Goal: Task Accomplishment & Management: Use online tool/utility

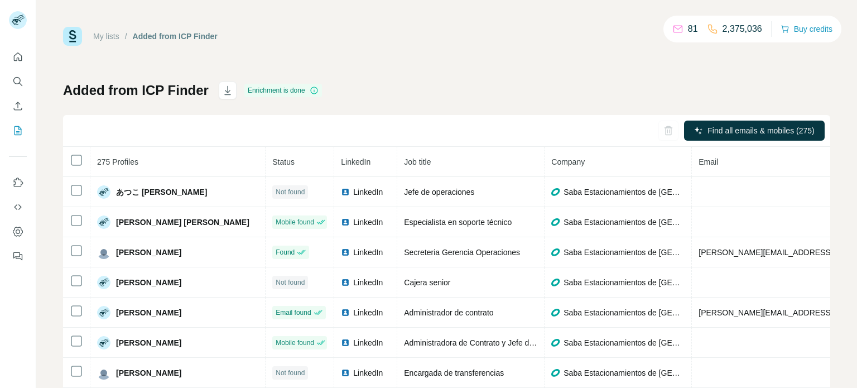
scroll to position [39, 0]
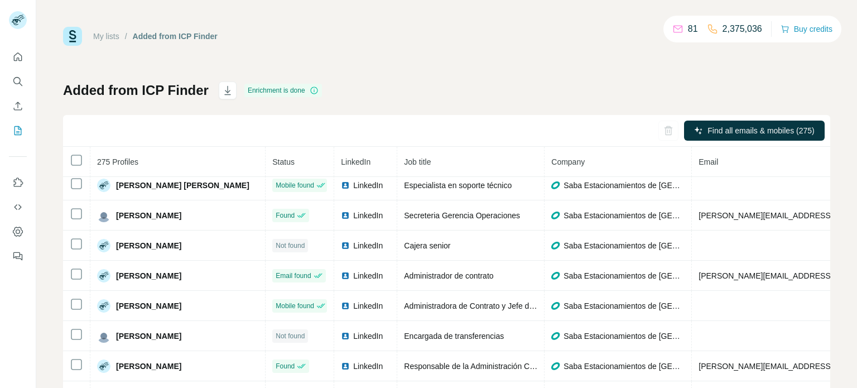
click at [192, 171] on th "275 Profiles" at bounding box center [177, 162] width 175 height 30
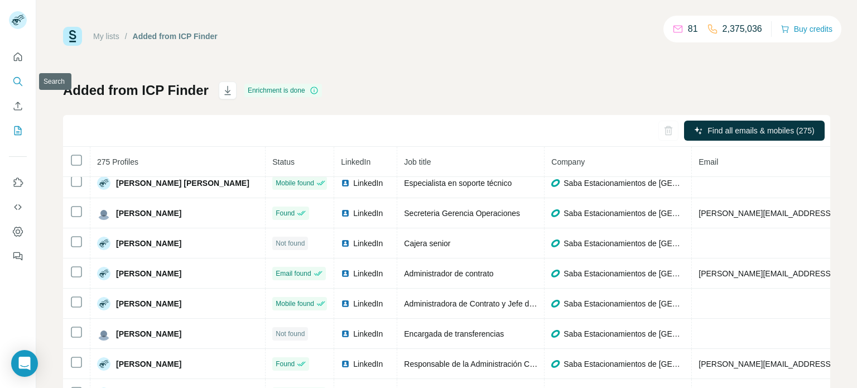
click at [16, 82] on icon "Search" at bounding box center [17, 81] width 11 height 11
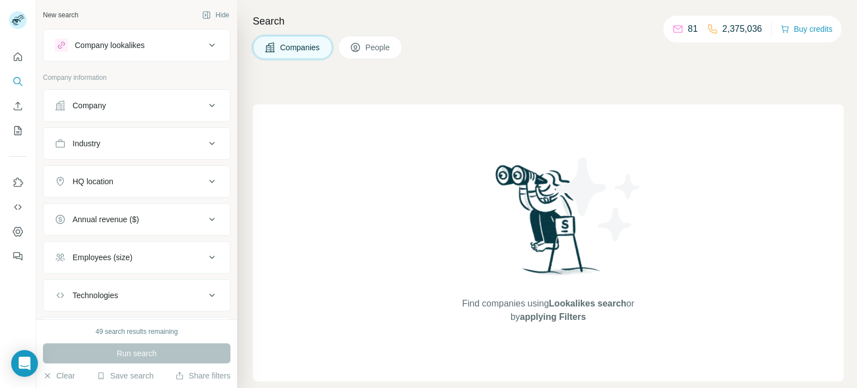
click at [210, 103] on icon at bounding box center [211, 105] width 13 height 13
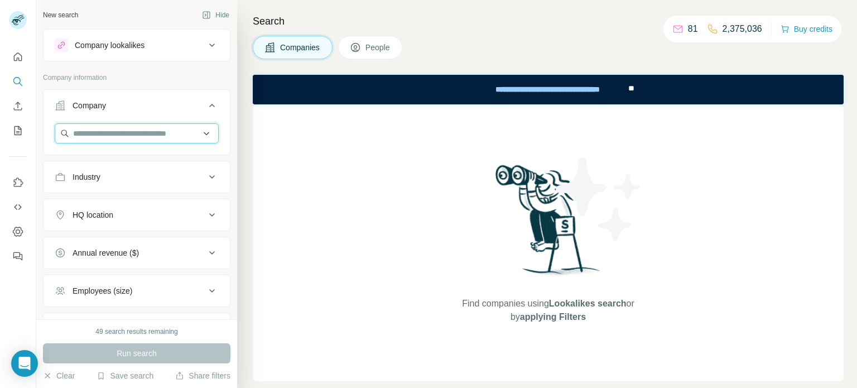
click at [169, 132] on input "text" at bounding box center [137, 133] width 164 height 20
paste input "**********"
type input "**********"
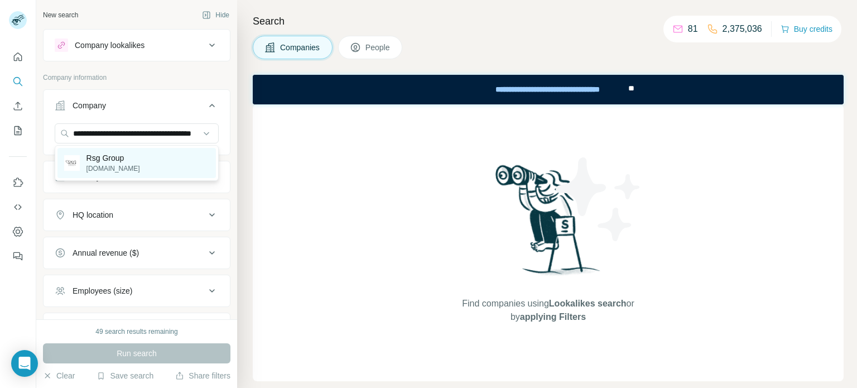
click at [119, 162] on p "Rsg Group" at bounding box center [113, 157] width 54 height 11
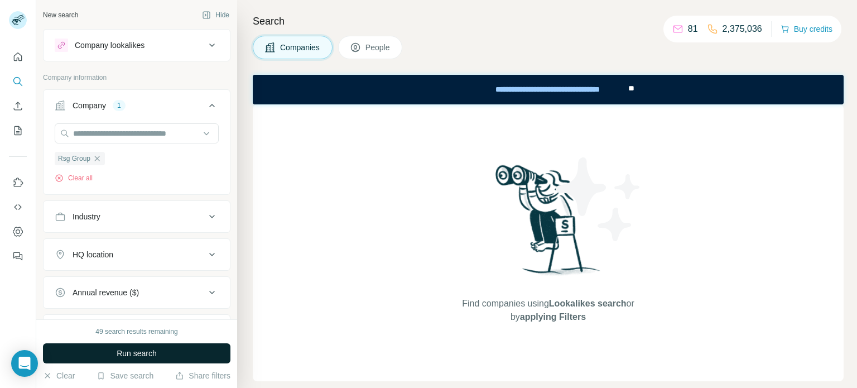
click at [200, 355] on button "Run search" at bounding box center [136, 353] width 187 height 20
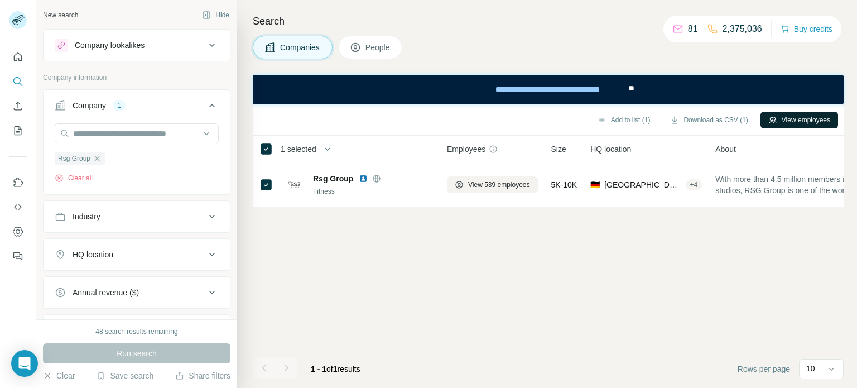
click at [792, 117] on button "View employees" at bounding box center [799, 120] width 78 height 17
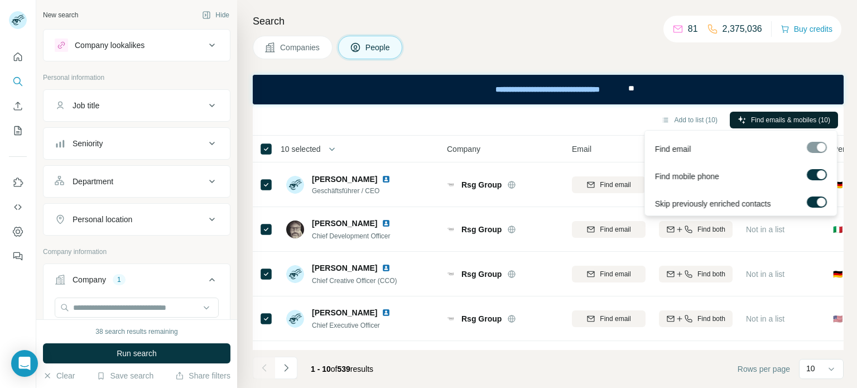
click at [778, 120] on span "Find emails & mobiles (10)" at bounding box center [790, 120] width 79 height 10
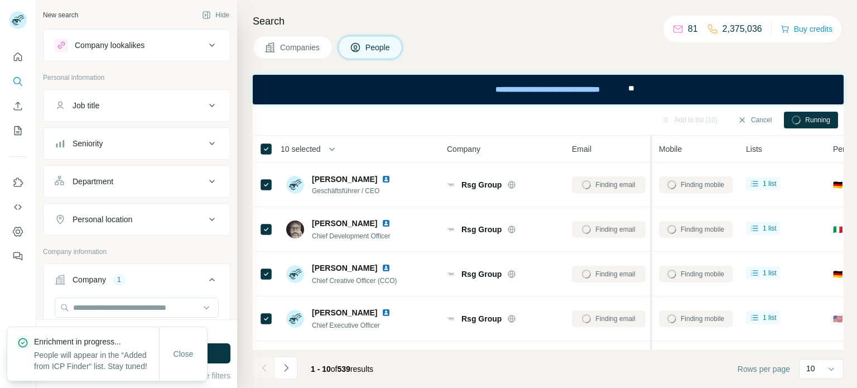
scroll to position [2, 0]
